Goal: Check status: Check status

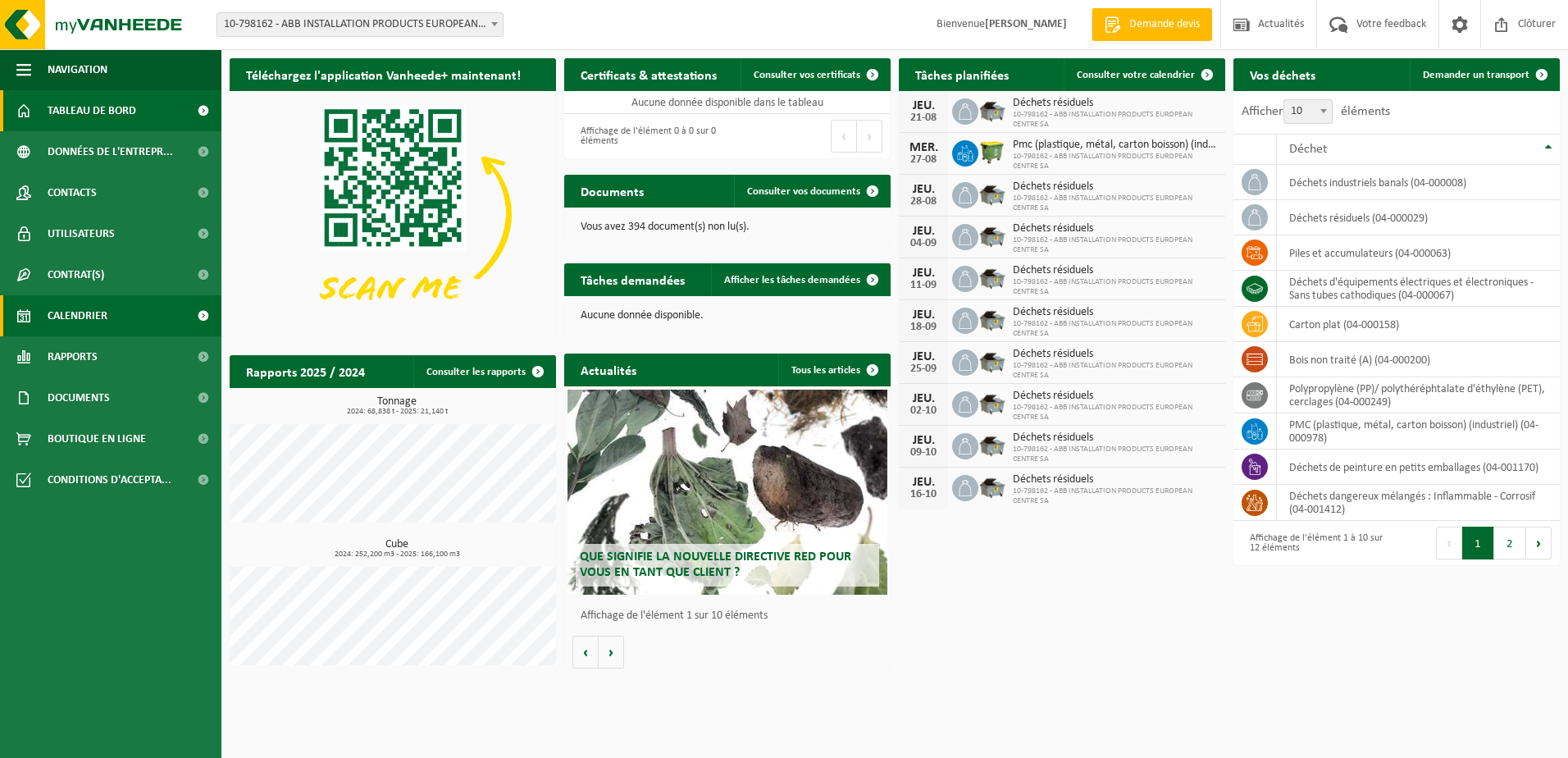
click at [87, 314] on span "Calendrier" at bounding box center [78, 315] width 60 height 41
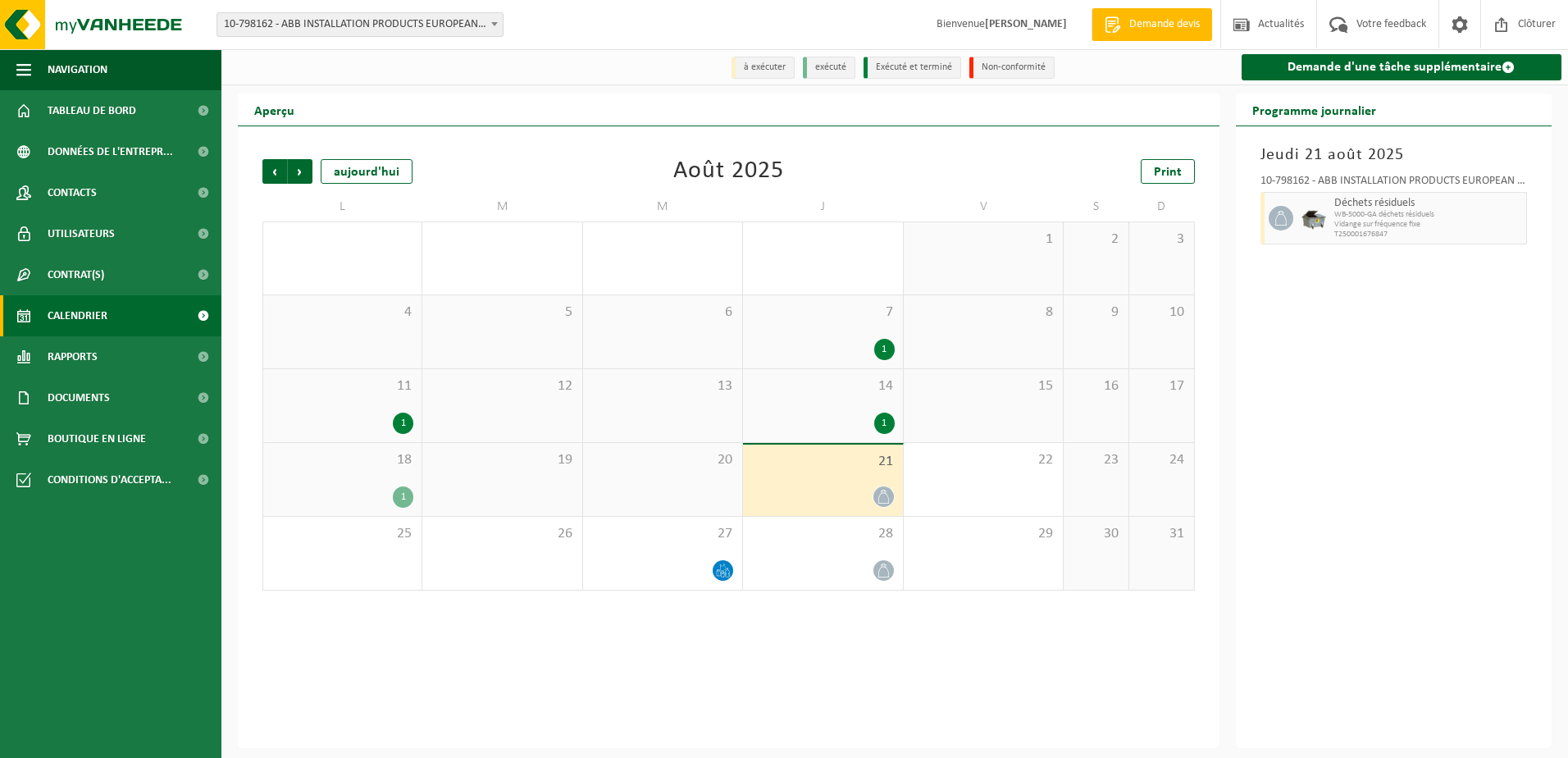
click at [884, 504] on icon at bounding box center [883, 497] width 14 height 14
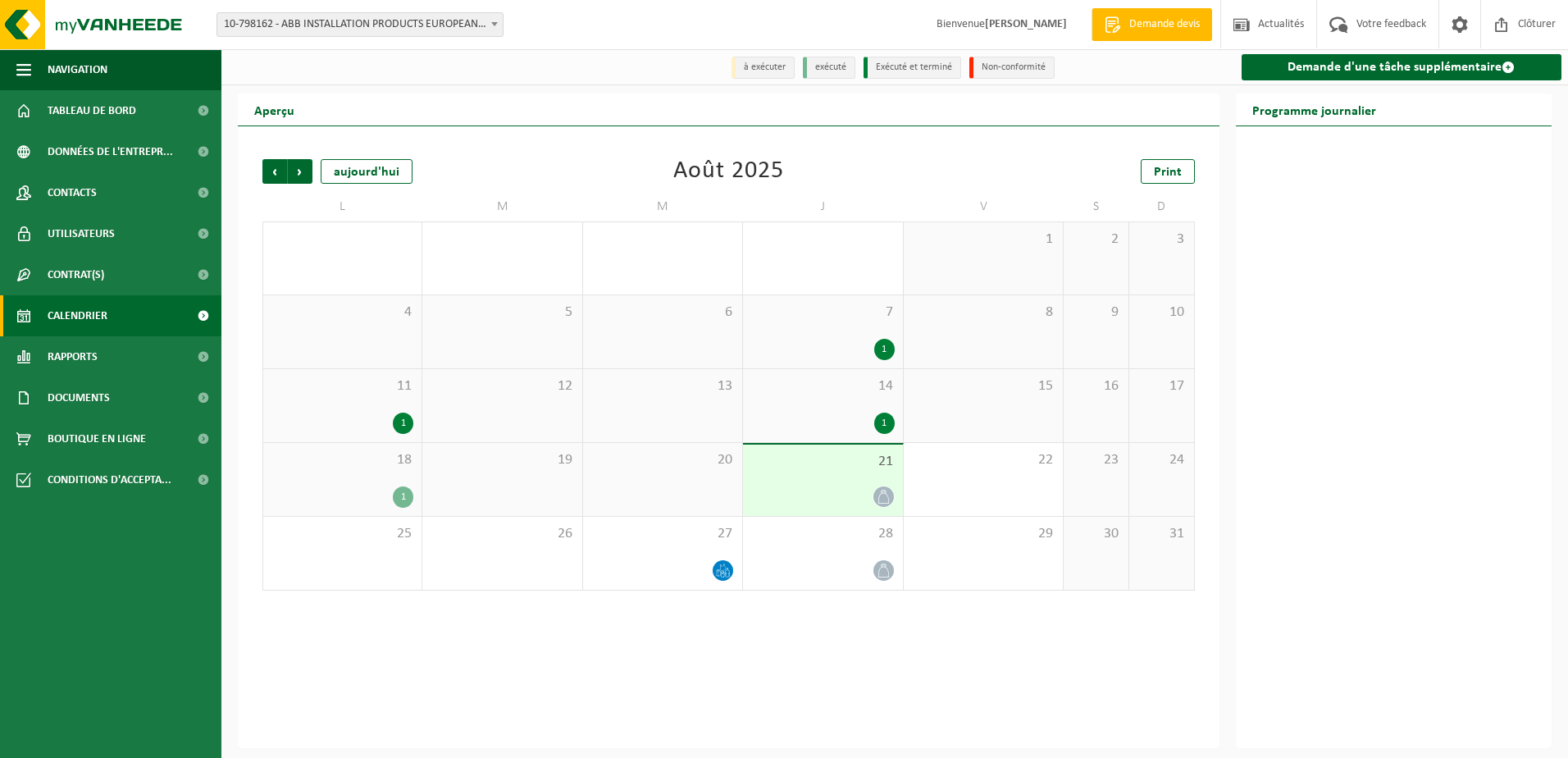
click at [884, 504] on icon at bounding box center [883, 497] width 14 height 14
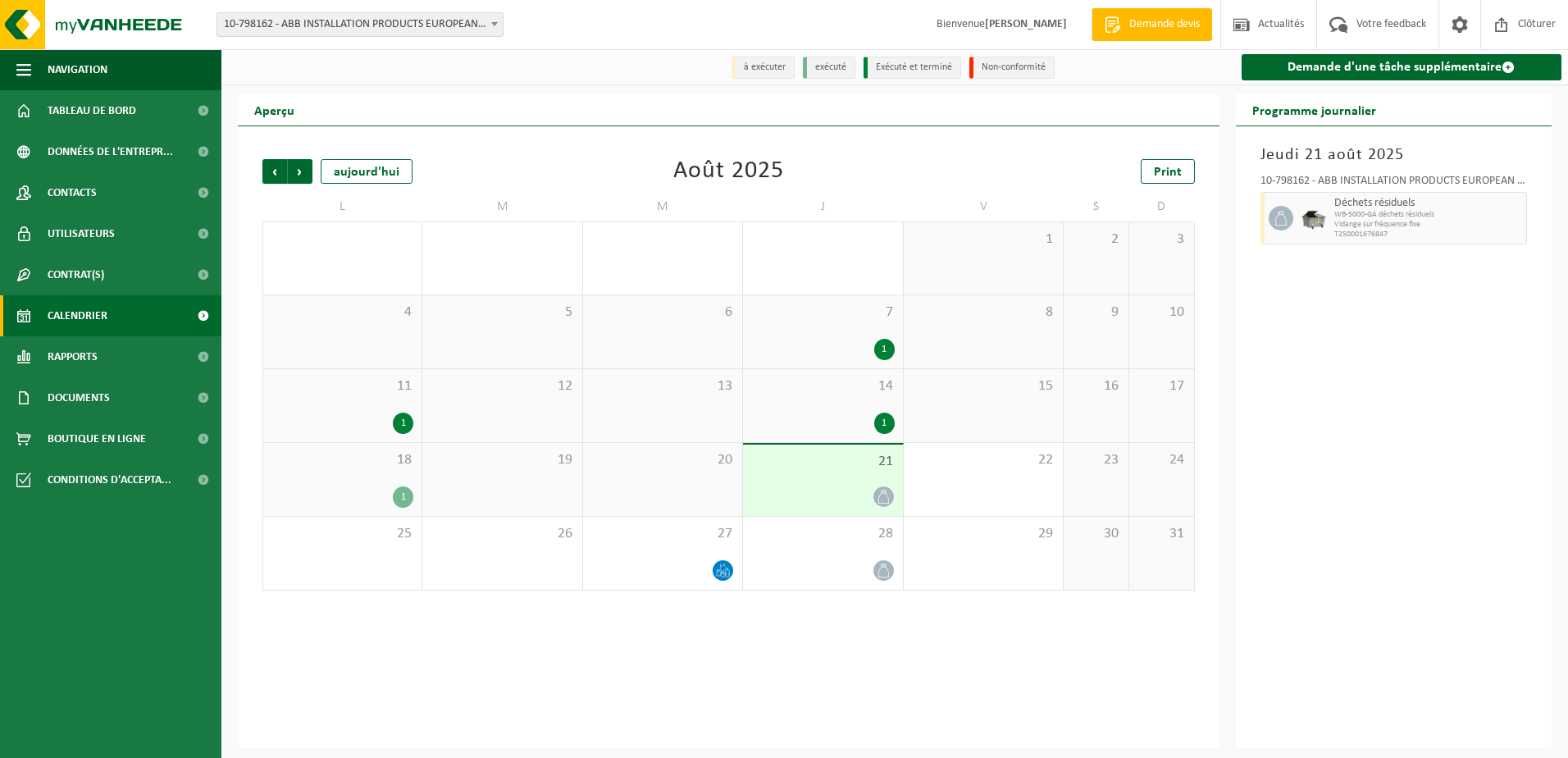
click at [884, 504] on icon at bounding box center [883, 497] width 14 height 14
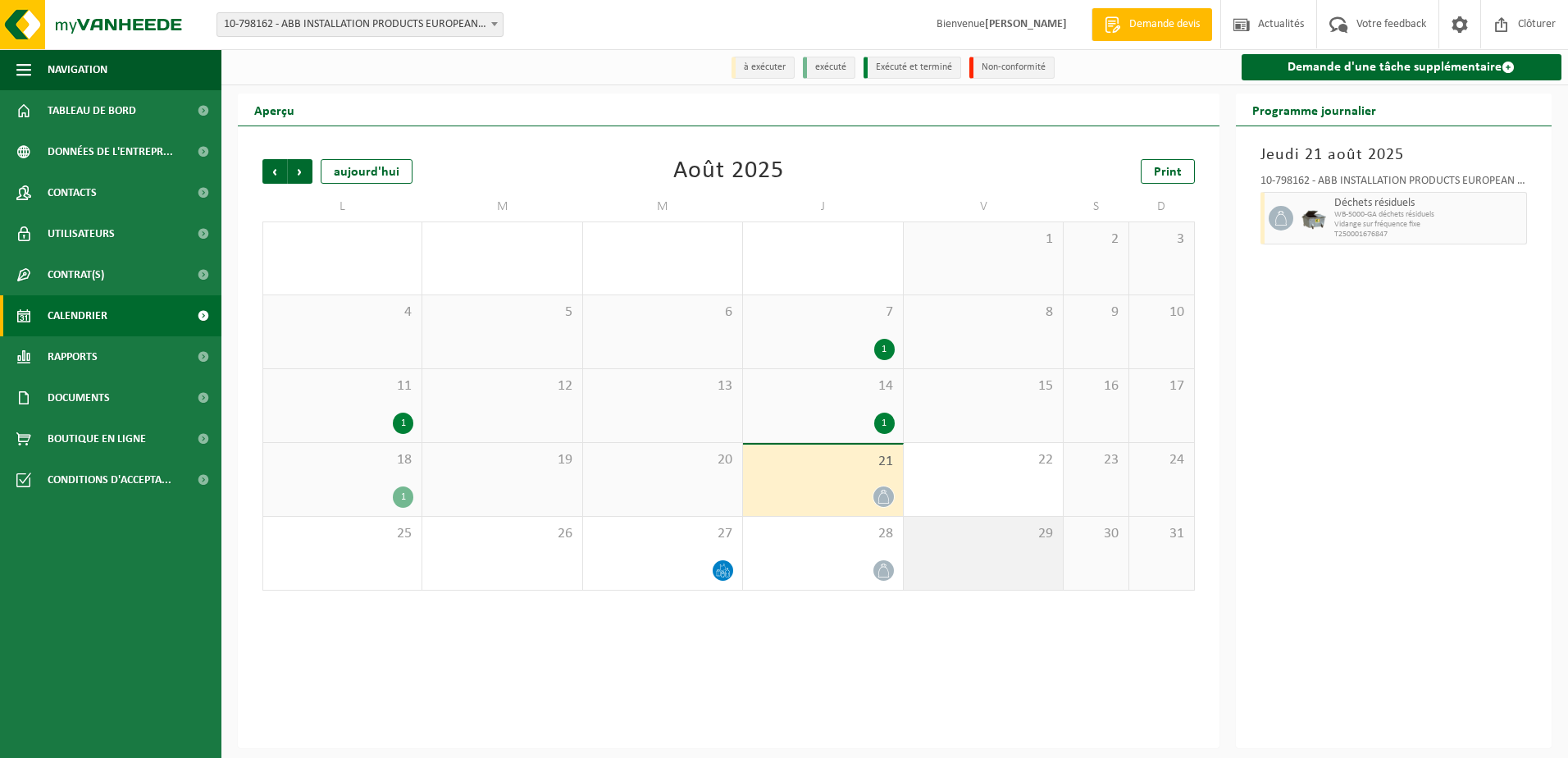
click at [943, 575] on div "29" at bounding box center [983, 553] width 159 height 73
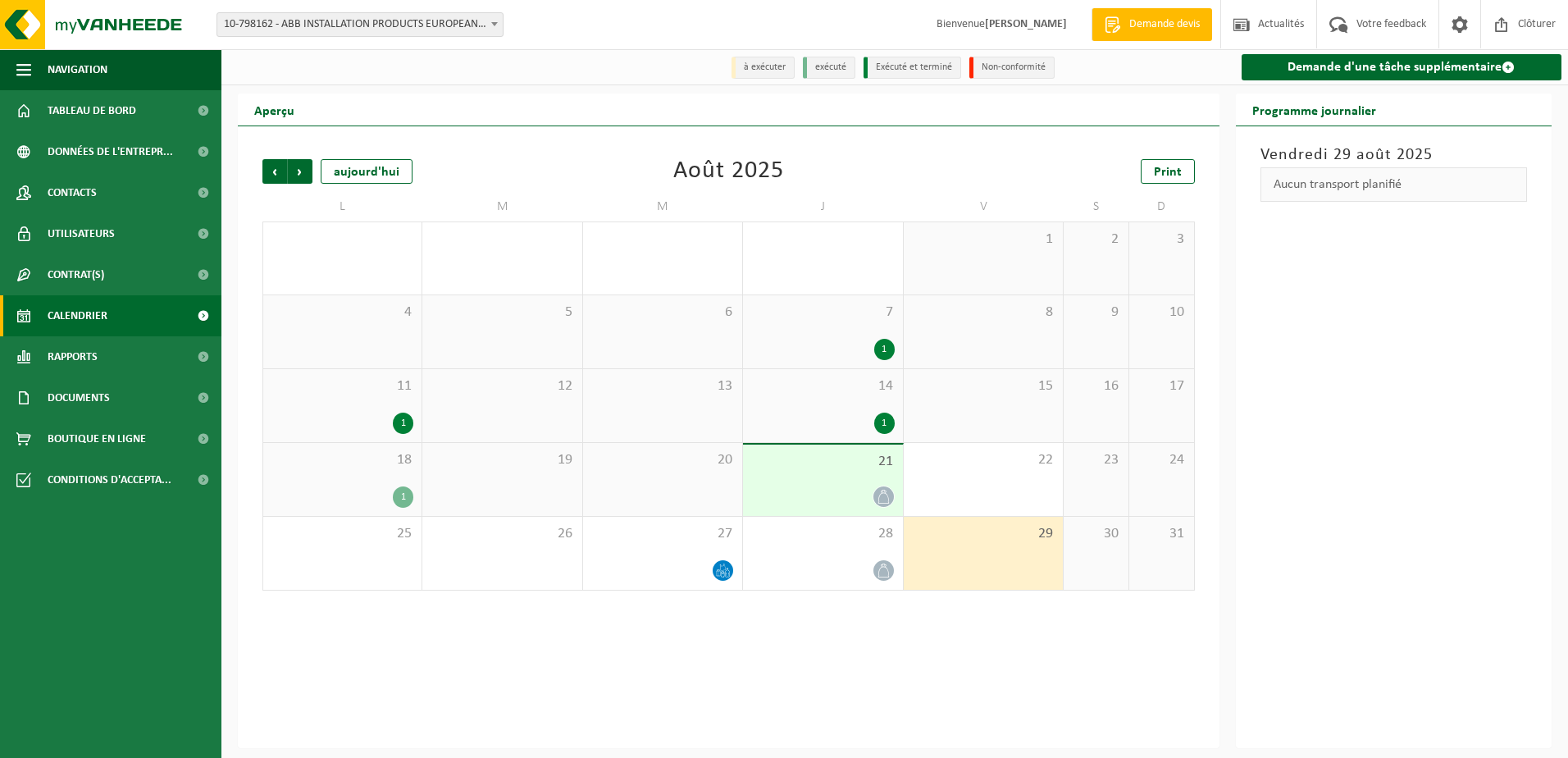
click at [1299, 428] on div "Vendredi 29 août 2025 Aucun transport planifié" at bounding box center [1394, 437] width 316 height 622
